Goal: Task Accomplishment & Management: Use online tool/utility

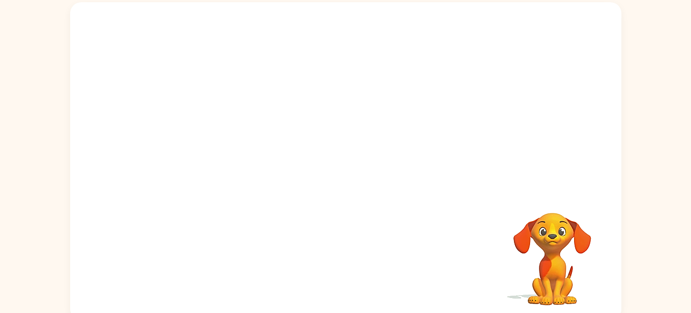
scroll to position [67, 0]
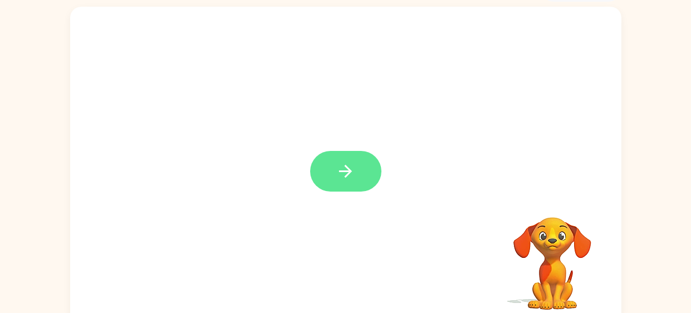
click at [362, 164] on button "button" at bounding box center [345, 171] width 71 height 41
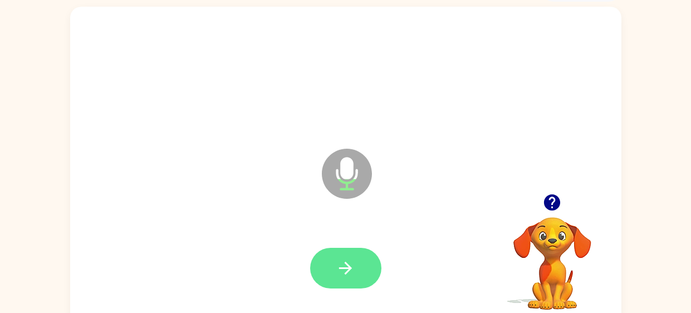
click at [345, 256] on button "button" at bounding box center [345, 268] width 71 height 41
click at [347, 268] on icon "button" at bounding box center [345, 268] width 13 height 13
click at [359, 271] on button "button" at bounding box center [345, 268] width 71 height 41
click at [358, 286] on button "button" at bounding box center [345, 268] width 71 height 41
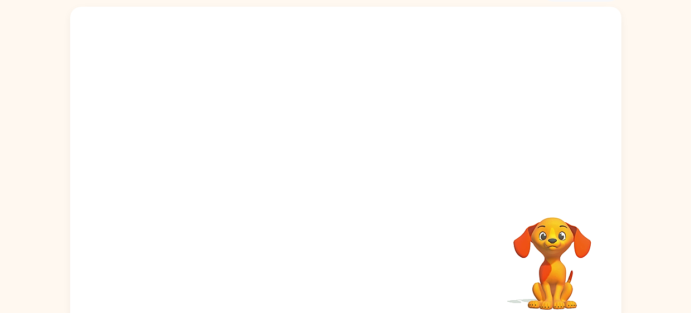
click at [552, 117] on div at bounding box center [345, 100] width 551 height 187
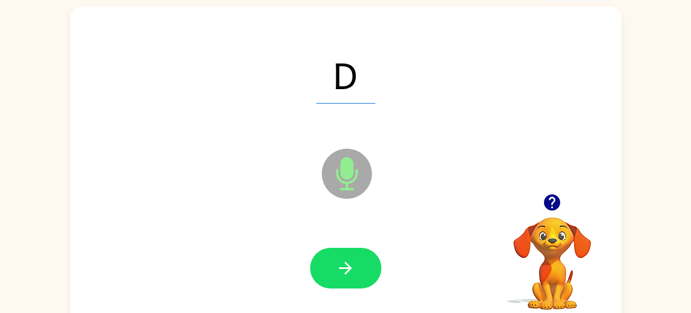
click at [389, 254] on div at bounding box center [345, 268] width 529 height 91
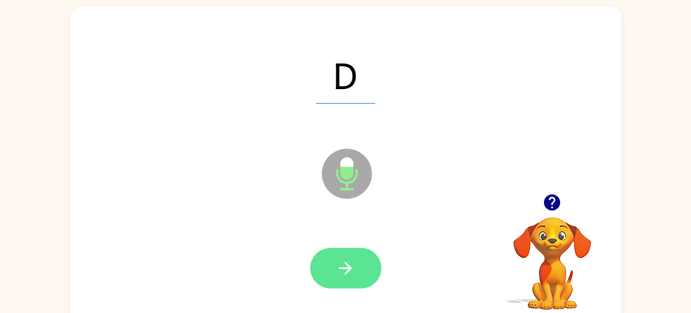
click at [357, 271] on button "button" at bounding box center [345, 268] width 71 height 41
click at [355, 267] on button "button" at bounding box center [345, 268] width 71 height 41
click at [361, 259] on button "button" at bounding box center [345, 268] width 71 height 41
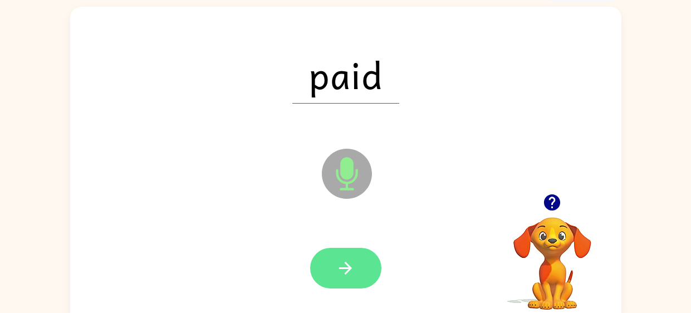
click at [362, 262] on button "button" at bounding box center [345, 268] width 71 height 41
click at [356, 258] on button "button" at bounding box center [345, 268] width 71 height 41
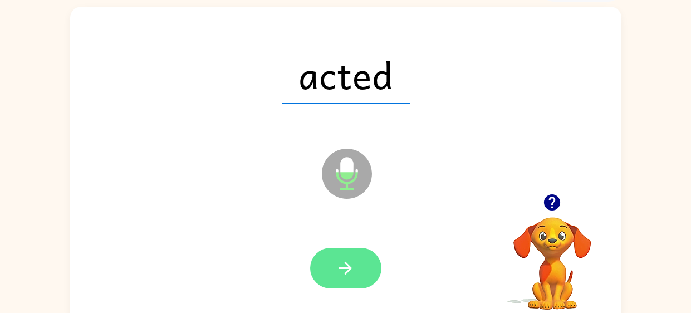
click at [350, 282] on button "button" at bounding box center [345, 268] width 71 height 41
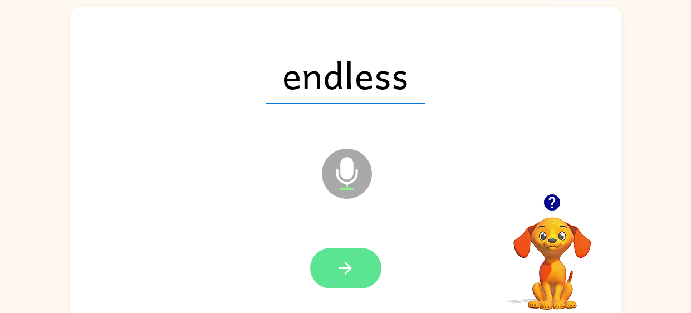
click at [361, 268] on button "button" at bounding box center [345, 268] width 71 height 41
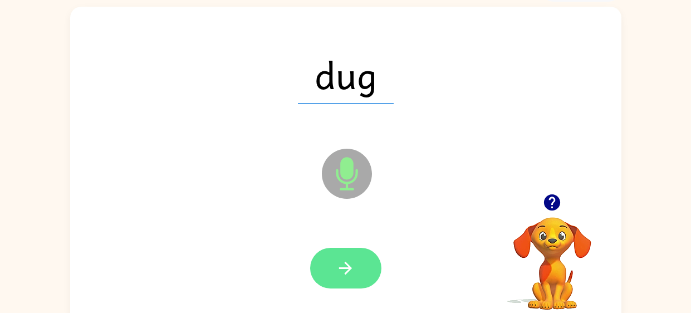
click at [348, 287] on button "button" at bounding box center [345, 268] width 71 height 41
click at [333, 285] on button "button" at bounding box center [345, 268] width 71 height 41
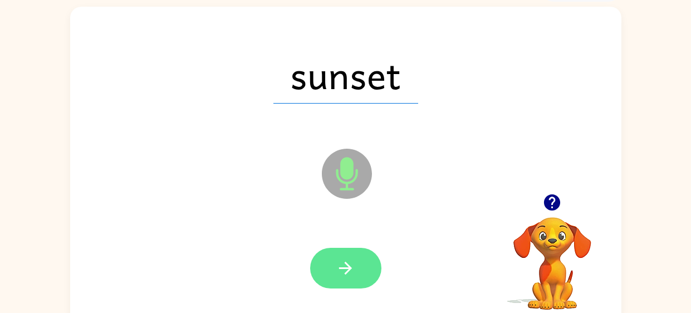
click at [361, 262] on button "button" at bounding box center [345, 268] width 71 height 41
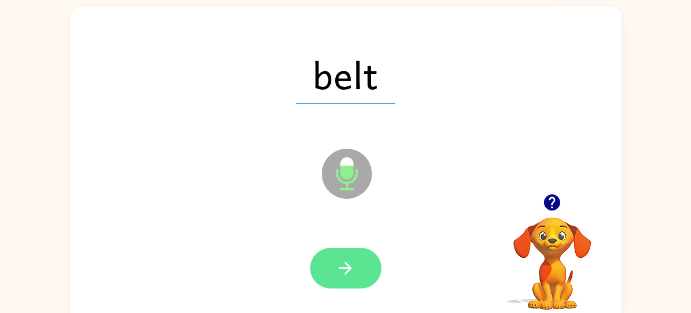
click at [355, 265] on icon "button" at bounding box center [345, 267] width 19 height 19
click at [369, 273] on button "button" at bounding box center [345, 268] width 71 height 41
click at [350, 277] on button "button" at bounding box center [345, 268] width 71 height 41
click at [348, 270] on icon "button" at bounding box center [345, 268] width 13 height 13
click at [345, 259] on icon "button" at bounding box center [345, 267] width 19 height 19
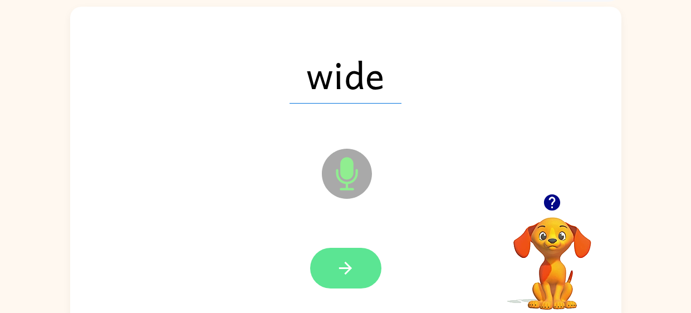
click at [366, 277] on button "button" at bounding box center [345, 268] width 71 height 41
click at [362, 266] on button "button" at bounding box center [345, 268] width 71 height 41
click at [363, 283] on button "button" at bounding box center [345, 268] width 71 height 41
click at [355, 275] on button "button" at bounding box center [345, 268] width 71 height 41
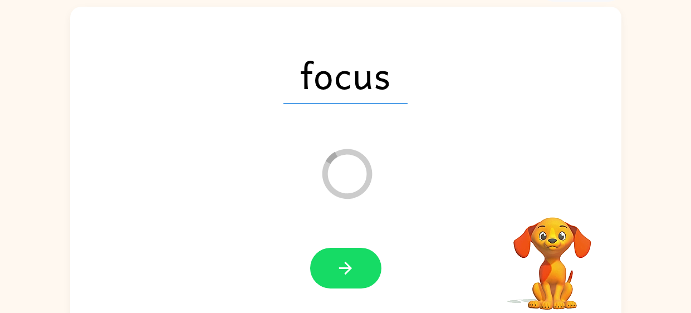
click at [372, 287] on div at bounding box center [345, 268] width 71 height 41
click at [365, 268] on button "button" at bounding box center [345, 268] width 71 height 41
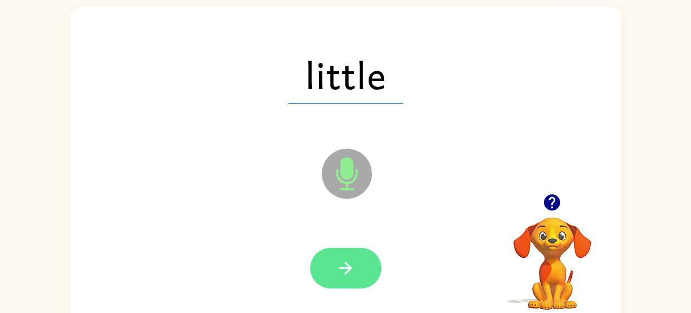
click at [372, 259] on button "button" at bounding box center [345, 268] width 71 height 41
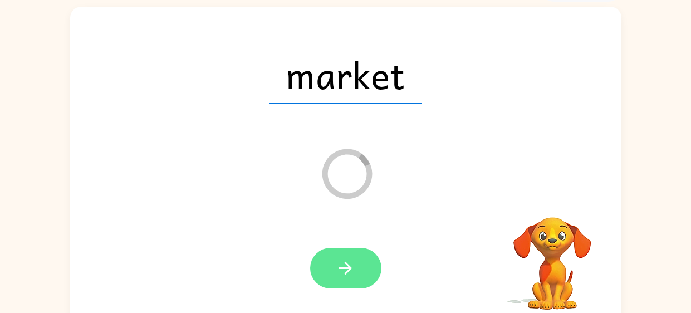
click at [342, 256] on button "button" at bounding box center [345, 268] width 71 height 41
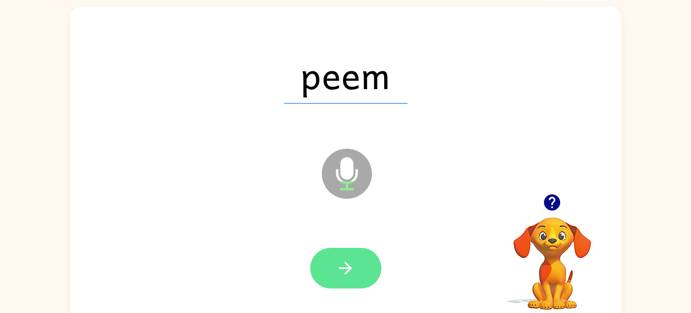
click at [375, 269] on button "button" at bounding box center [345, 268] width 71 height 41
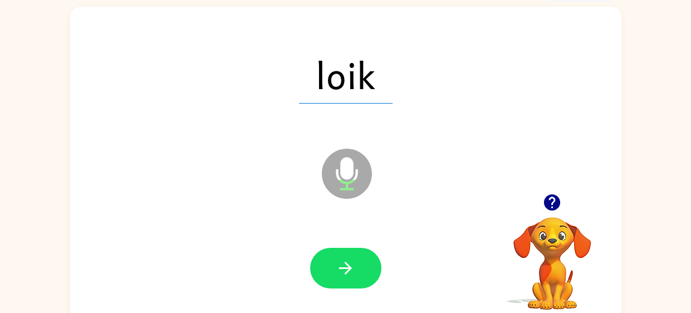
click at [342, 256] on button "button" at bounding box center [345, 268] width 71 height 41
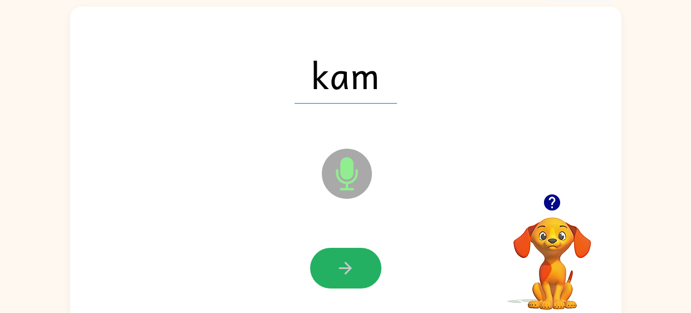
click at [342, 256] on button "button" at bounding box center [345, 268] width 71 height 41
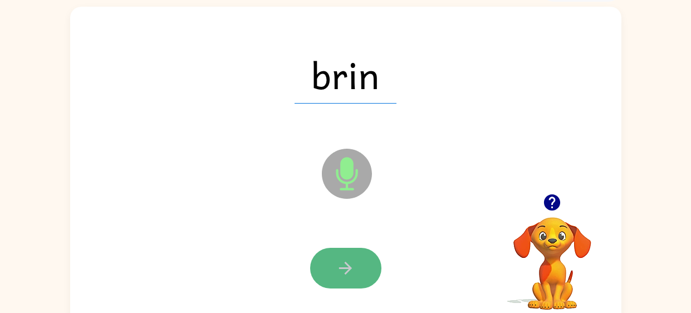
click at [343, 258] on icon "button" at bounding box center [345, 267] width 19 height 19
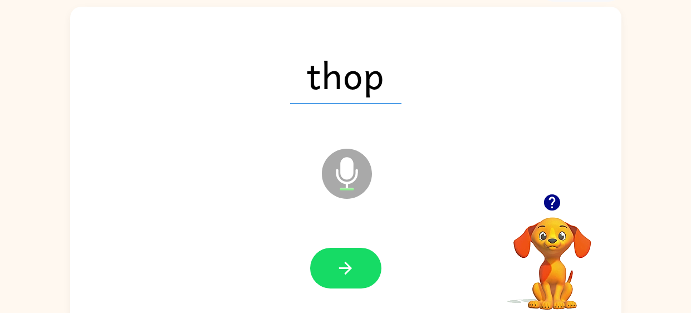
click at [343, 258] on icon "button" at bounding box center [345, 267] width 19 height 19
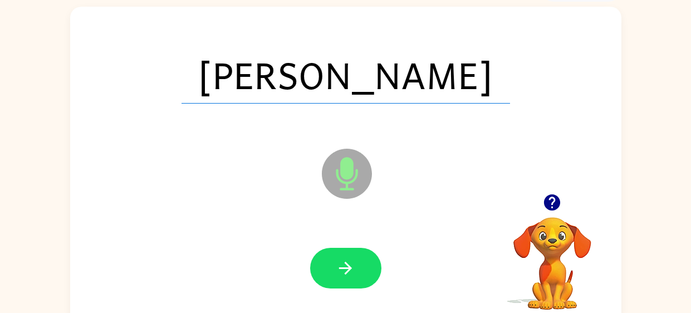
click at [343, 258] on icon "button" at bounding box center [345, 267] width 19 height 19
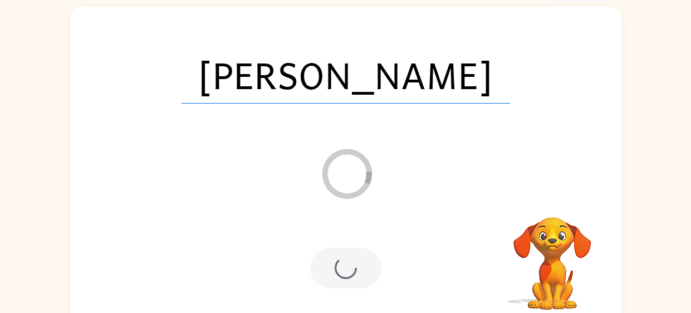
scroll to position [58, 0]
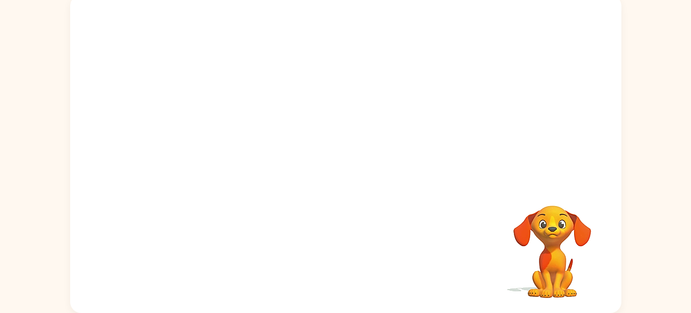
scroll to position [78, 0]
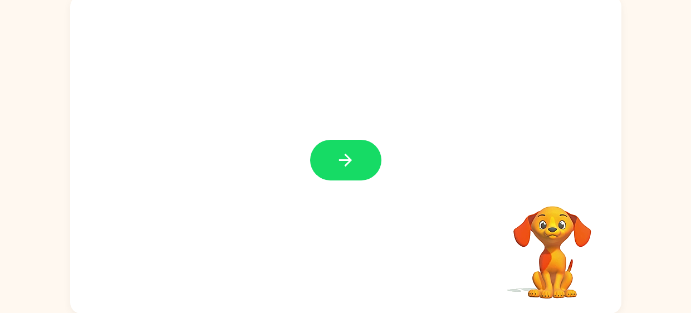
click at [317, 141] on div at bounding box center [345, 160] width 71 height 41
click at [320, 146] on button "button" at bounding box center [345, 160] width 71 height 41
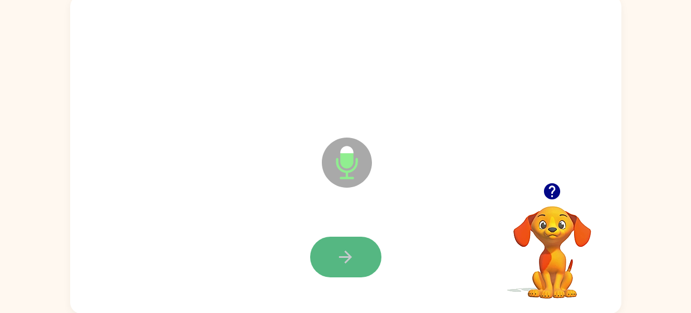
click at [347, 265] on icon "button" at bounding box center [345, 256] width 19 height 19
click at [353, 263] on icon "button" at bounding box center [345, 256] width 19 height 19
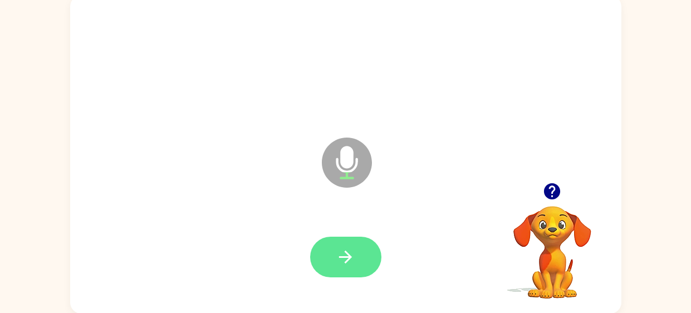
click at [370, 242] on button "button" at bounding box center [345, 257] width 71 height 41
click at [356, 259] on button "button" at bounding box center [345, 257] width 71 height 41
click at [354, 257] on icon "button" at bounding box center [345, 256] width 19 height 19
click at [350, 255] on icon "button" at bounding box center [345, 256] width 13 height 13
click at [353, 263] on icon "button" at bounding box center [345, 256] width 19 height 19
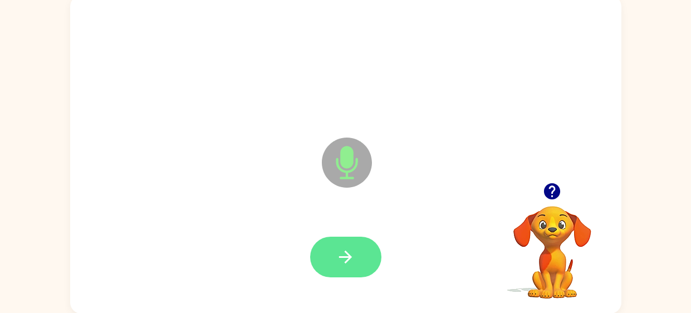
click at [342, 259] on icon "button" at bounding box center [345, 256] width 19 height 19
click at [358, 246] on button "button" at bounding box center [345, 257] width 71 height 41
click at [350, 259] on icon "button" at bounding box center [345, 256] width 19 height 19
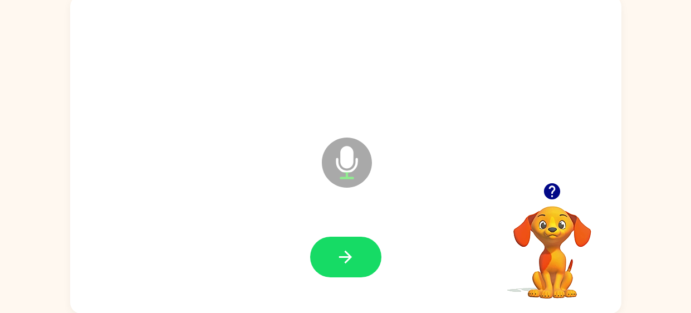
click at [347, 284] on div at bounding box center [345, 257] width 529 height 91
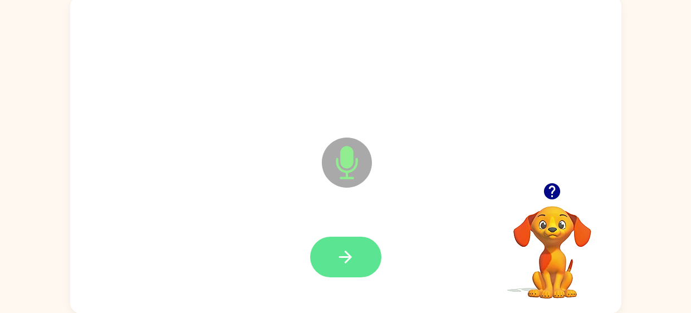
click at [347, 251] on icon "button" at bounding box center [345, 256] width 19 height 19
click at [353, 257] on icon "button" at bounding box center [345, 256] width 19 height 19
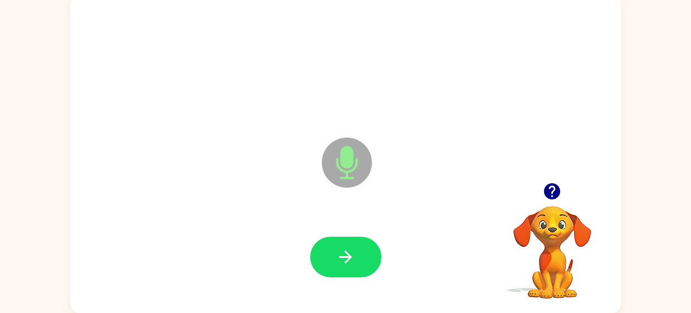
click at [361, 237] on div at bounding box center [345, 257] width 71 height 41
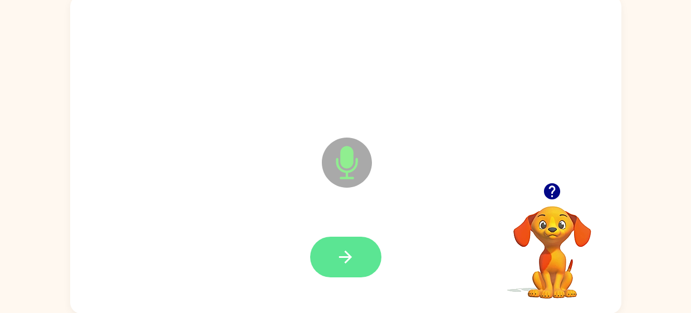
click at [359, 238] on button "button" at bounding box center [345, 257] width 71 height 41
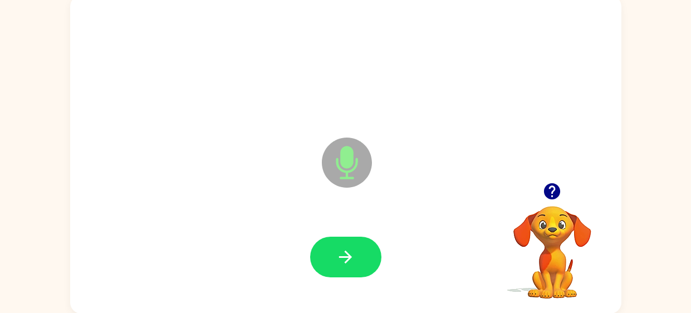
click at [546, 194] on icon "button" at bounding box center [552, 191] width 16 height 16
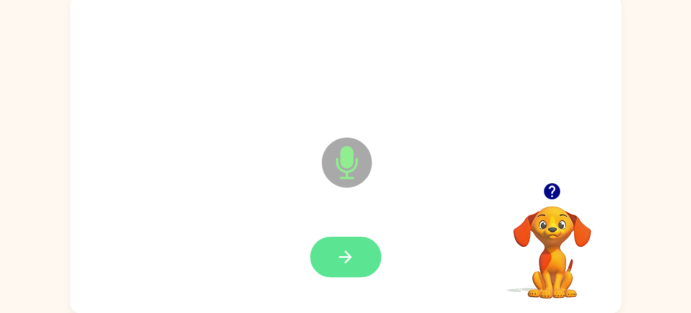
click at [358, 256] on button "button" at bounding box center [345, 257] width 71 height 41
click at [361, 263] on button "button" at bounding box center [345, 257] width 71 height 41
click at [349, 256] on icon "button" at bounding box center [345, 256] width 13 height 13
click at [353, 272] on button "button" at bounding box center [345, 257] width 71 height 41
click at [353, 259] on icon "button" at bounding box center [345, 256] width 19 height 19
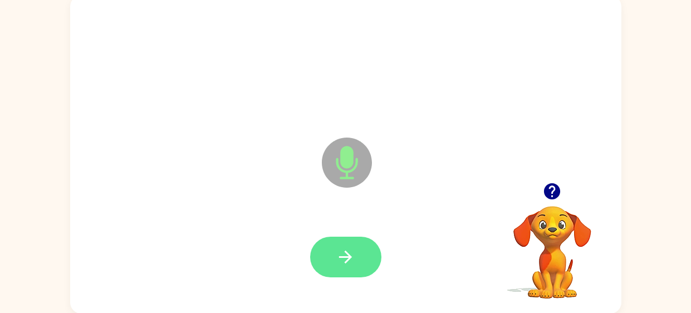
click at [356, 262] on button "button" at bounding box center [345, 257] width 71 height 41
click at [324, 267] on button "button" at bounding box center [345, 257] width 71 height 41
click at [351, 264] on icon "button" at bounding box center [345, 256] width 19 height 19
click at [356, 262] on button "button" at bounding box center [345, 257] width 71 height 41
click at [346, 248] on icon "button" at bounding box center [345, 256] width 19 height 19
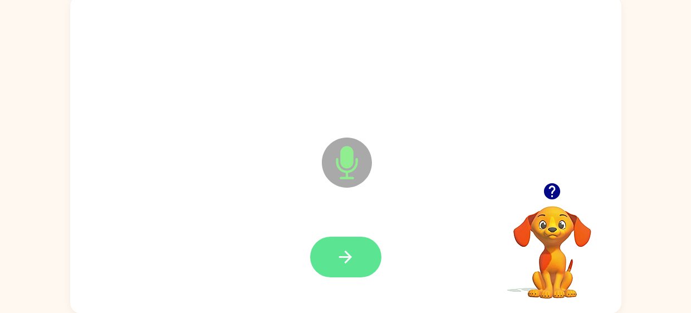
click at [350, 257] on icon "button" at bounding box center [345, 256] width 13 height 13
click at [358, 253] on button "button" at bounding box center [345, 257] width 71 height 41
click at [349, 245] on button "button" at bounding box center [345, 257] width 71 height 41
click at [341, 260] on icon "button" at bounding box center [345, 256] width 19 height 19
click at [351, 271] on button "button" at bounding box center [345, 257] width 71 height 41
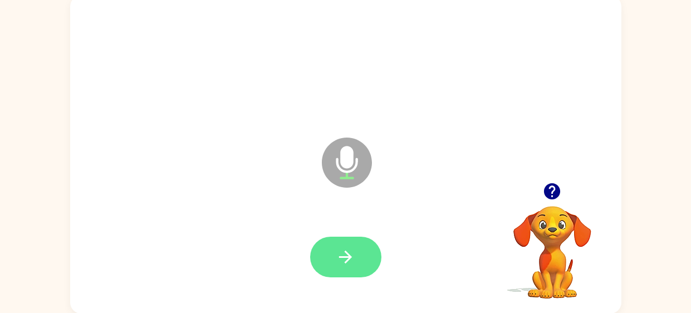
click at [354, 260] on icon "button" at bounding box center [345, 256] width 19 height 19
click at [365, 263] on button "button" at bounding box center [345, 257] width 71 height 41
click at [346, 238] on button "button" at bounding box center [345, 257] width 71 height 41
click at [347, 250] on icon "button" at bounding box center [345, 256] width 19 height 19
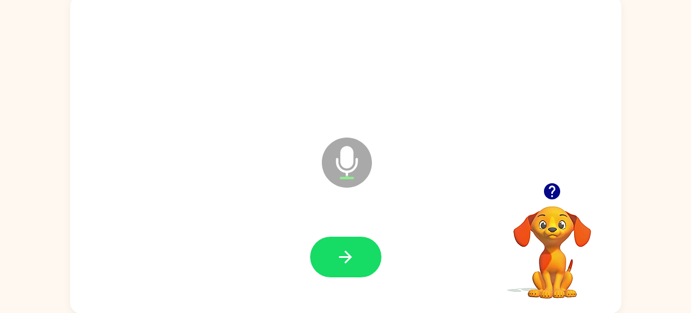
scroll to position [78, 0]
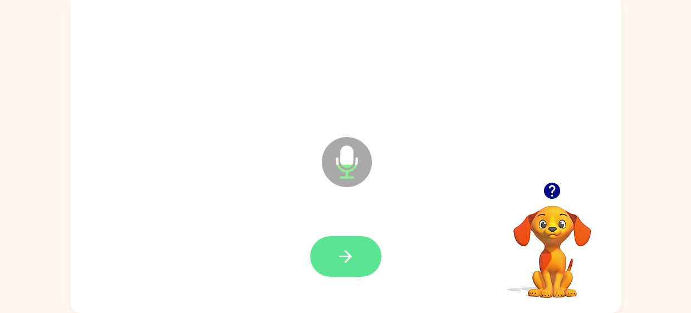
click at [368, 260] on button "button" at bounding box center [345, 256] width 71 height 41
click at [328, 274] on button "button" at bounding box center [345, 256] width 71 height 41
click at [353, 265] on icon "button" at bounding box center [345, 256] width 19 height 19
click at [346, 265] on icon "button" at bounding box center [345, 256] width 19 height 19
click at [356, 257] on button "button" at bounding box center [345, 256] width 71 height 41
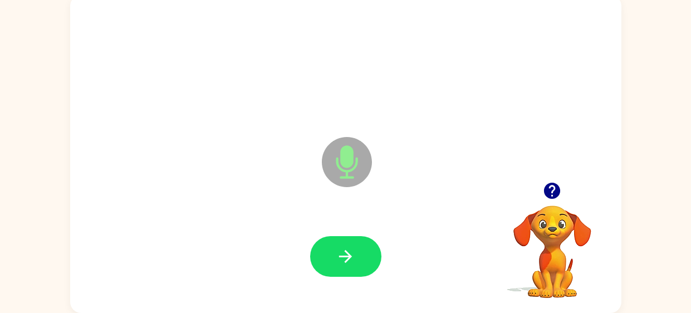
click at [552, 199] on icon "button" at bounding box center [552, 191] width 16 height 16
click at [353, 259] on icon "button" at bounding box center [345, 256] width 19 height 19
click at [351, 260] on icon "button" at bounding box center [345, 256] width 19 height 19
click at [363, 265] on button "button" at bounding box center [345, 256] width 71 height 41
click at [356, 254] on button "button" at bounding box center [345, 256] width 71 height 41
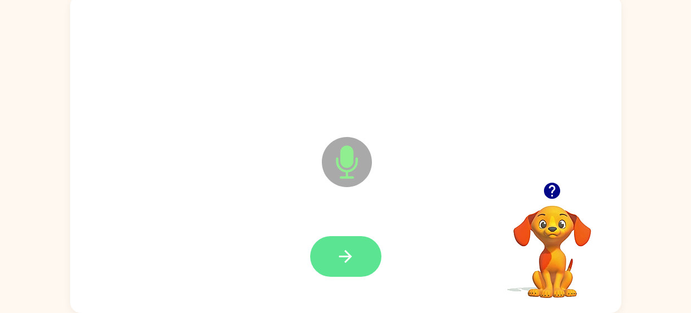
click at [354, 258] on icon "button" at bounding box center [345, 256] width 19 height 19
click at [356, 260] on button "button" at bounding box center [345, 256] width 71 height 41
click at [348, 262] on icon "button" at bounding box center [345, 256] width 19 height 19
click at [361, 241] on button "button" at bounding box center [345, 256] width 71 height 41
click at [337, 274] on button "button" at bounding box center [345, 256] width 71 height 41
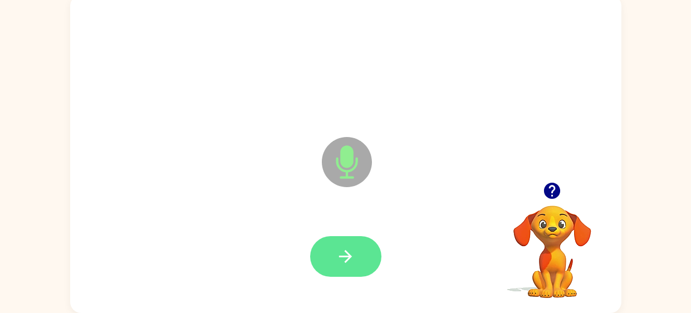
click at [371, 257] on button "button" at bounding box center [345, 256] width 71 height 41
click at [357, 273] on button "button" at bounding box center [345, 256] width 71 height 41
click at [374, 269] on button "button" at bounding box center [345, 256] width 71 height 41
click at [333, 254] on button "button" at bounding box center [345, 256] width 71 height 41
click at [352, 275] on button "button" at bounding box center [345, 256] width 71 height 41
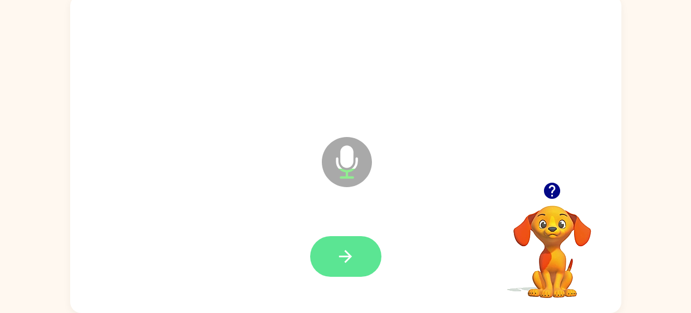
click at [335, 254] on button "button" at bounding box center [345, 256] width 71 height 41
click at [358, 256] on button "button" at bounding box center [345, 256] width 71 height 41
click at [353, 243] on button "button" at bounding box center [345, 256] width 71 height 41
click at [361, 254] on button "button" at bounding box center [345, 256] width 71 height 41
click at [360, 255] on button "button" at bounding box center [345, 256] width 71 height 41
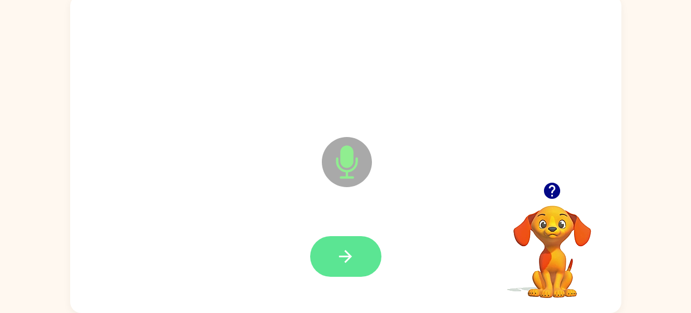
click at [341, 239] on button "button" at bounding box center [345, 256] width 71 height 41
click at [358, 286] on div at bounding box center [345, 256] width 529 height 91
click at [376, 240] on div at bounding box center [345, 256] width 71 height 41
click at [359, 254] on button "button" at bounding box center [345, 256] width 71 height 41
click at [350, 236] on button "button" at bounding box center [345, 256] width 71 height 41
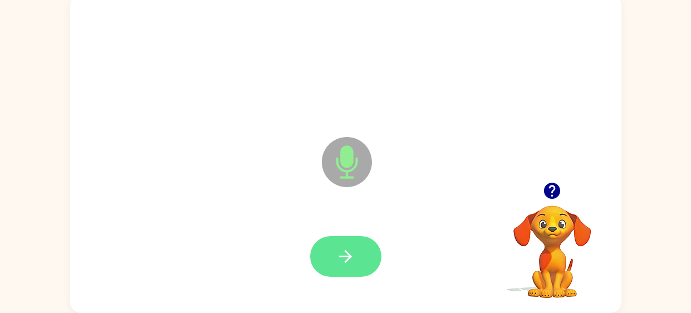
click at [360, 259] on button "button" at bounding box center [345, 256] width 71 height 41
click at [347, 267] on button "button" at bounding box center [345, 256] width 71 height 41
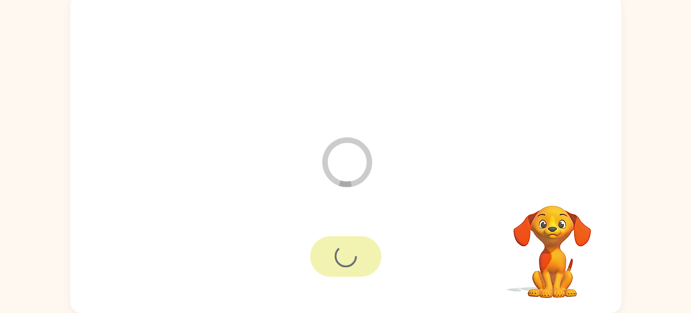
scroll to position [58, 0]
